Goal: Transaction & Acquisition: Purchase product/service

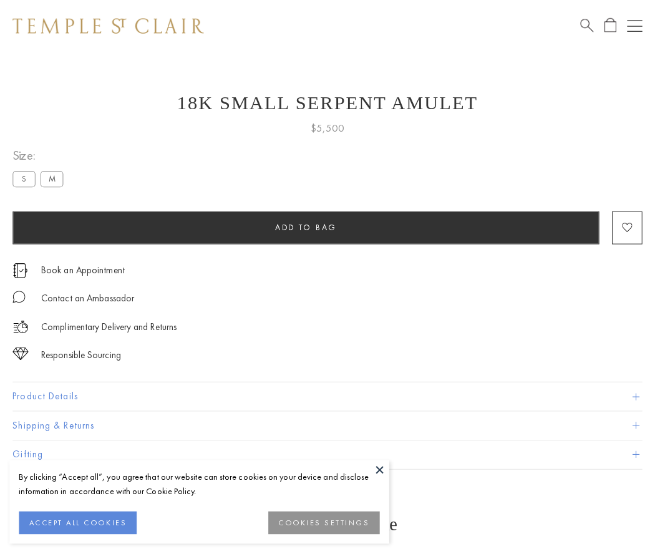
scroll to position [50, 0]
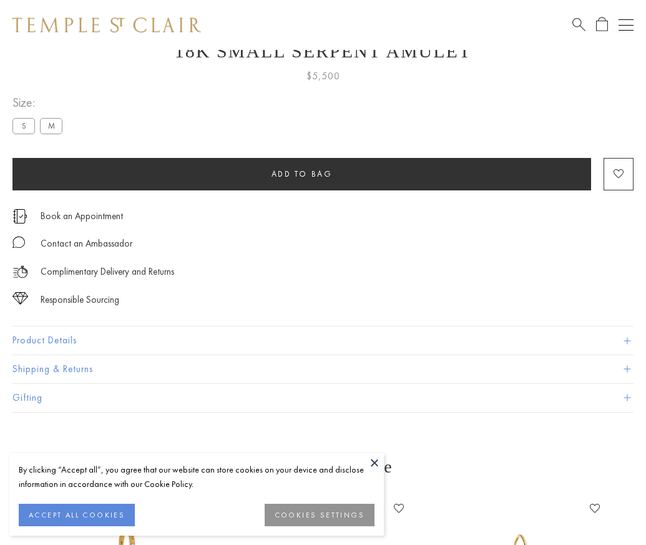
click at [301, 174] on span "Add to bag" at bounding box center [301, 174] width 61 height 11
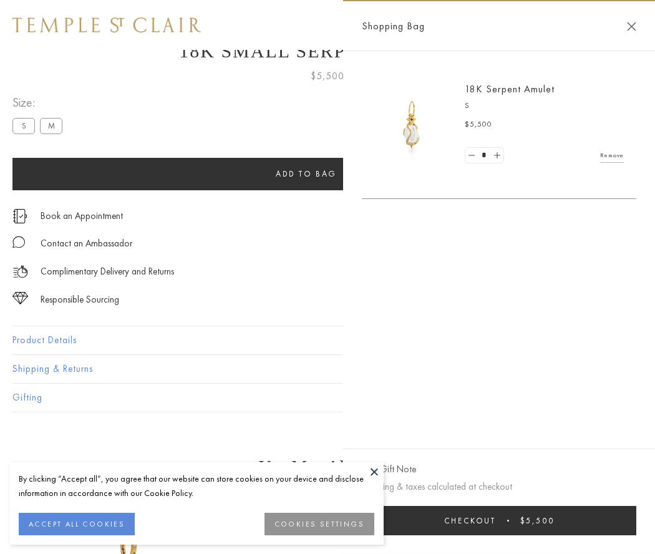
click at [499, 521] on button "Checkout $5,500" at bounding box center [499, 520] width 275 height 29
